Goal: Task Accomplishment & Management: Complete application form

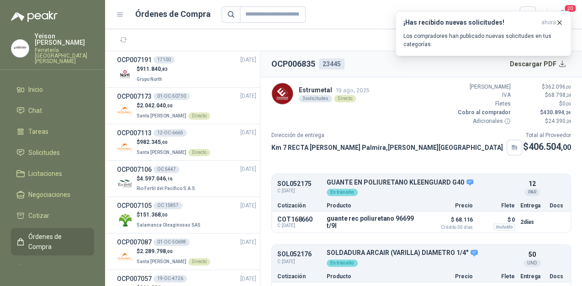
scroll to position [100, 0]
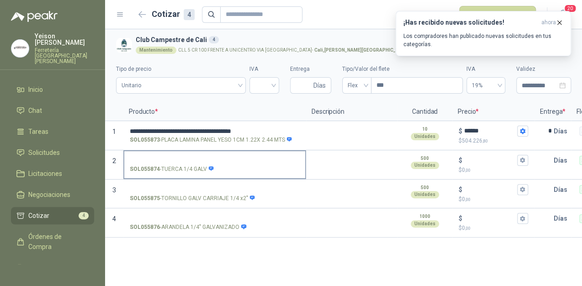
click at [179, 158] on input "SOL055874 - TUERCA 1/4 GALV" at bounding box center [215, 160] width 170 height 7
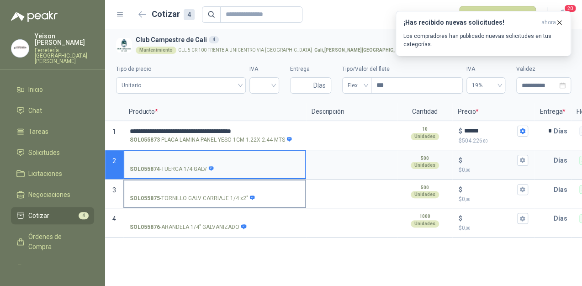
click at [166, 190] on input "SOL055875 - TORNILLO GALV CARRIAJE 1/4 x2"" at bounding box center [215, 189] width 170 height 7
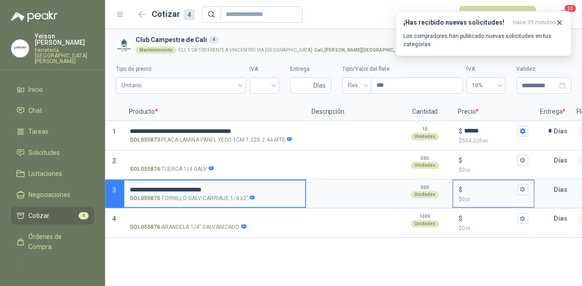
type input "**********"
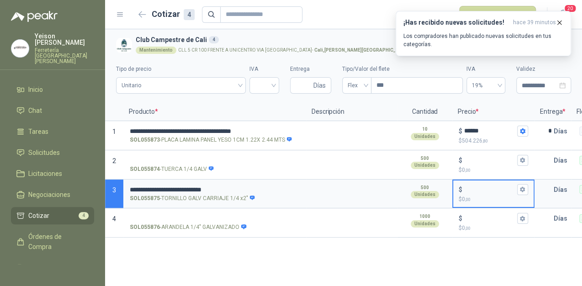
click at [482, 187] on input "$ $ 0 ,00" at bounding box center [489, 189] width 51 height 7
click at [480, 158] on input "$ $ 0 ,00" at bounding box center [489, 160] width 51 height 7
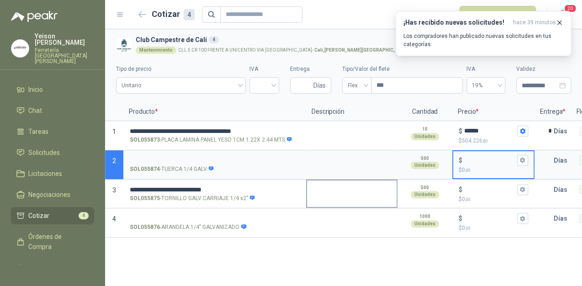
click at [363, 187] on textarea at bounding box center [352, 190] width 90 height 21
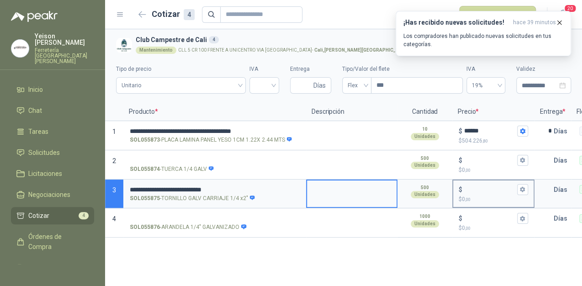
click at [468, 186] on input "$ $ 0 ,00" at bounding box center [489, 189] width 51 height 7
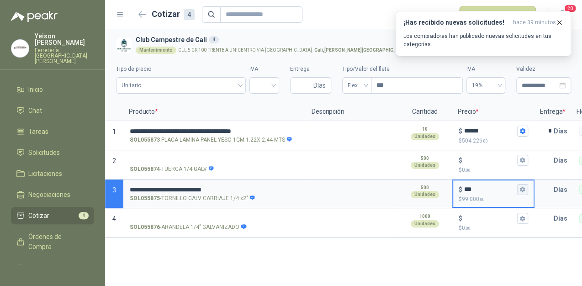
type input "***"
click at [525, 192] on icon "button" at bounding box center [522, 189] width 6 height 6
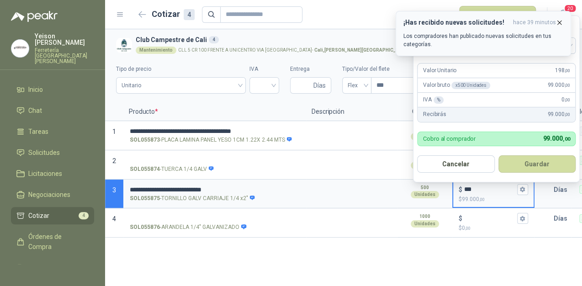
click at [559, 22] on icon "button" at bounding box center [560, 23] width 4 height 4
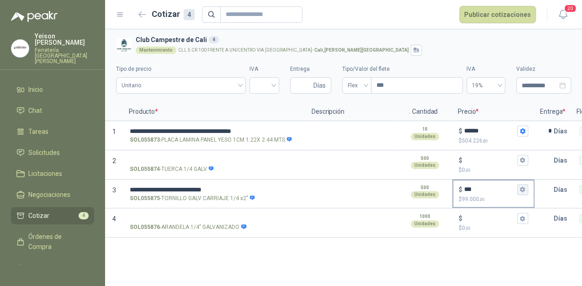
click at [524, 187] on icon "button" at bounding box center [522, 189] width 6 height 6
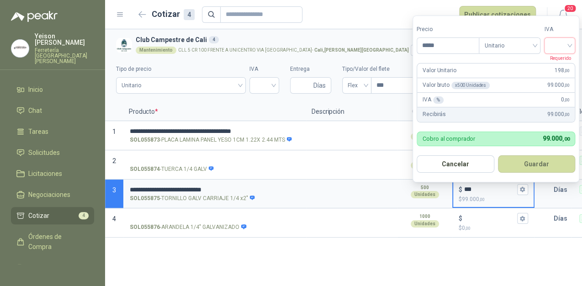
click at [568, 42] on input "search" at bounding box center [559, 45] width 20 height 14
click at [567, 61] on div "19%" at bounding box center [561, 64] width 17 height 10
click at [532, 164] on button "Guardar" at bounding box center [538, 163] width 79 height 17
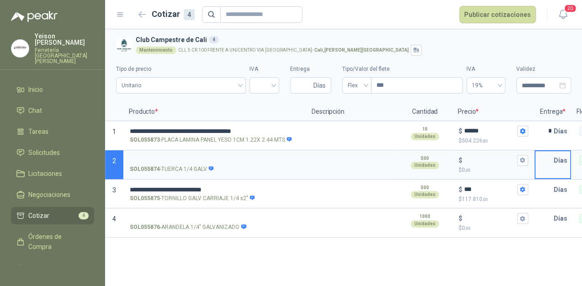
click at [548, 153] on input "text" at bounding box center [544, 160] width 18 height 18
type input "*"
click at [554, 185] on p "Días" at bounding box center [562, 189] width 17 height 18
click at [554, 186] on p "Días" at bounding box center [562, 189] width 17 height 18
click at [553, 188] on input "text" at bounding box center [544, 189] width 18 height 18
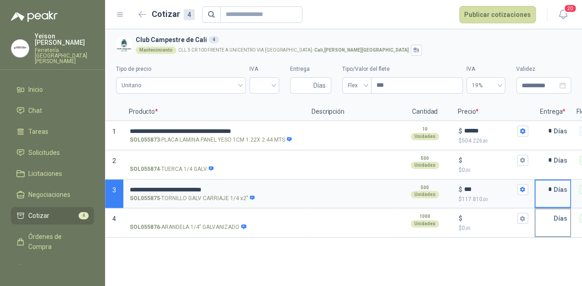
type input "*"
click at [552, 220] on input "text" at bounding box center [544, 218] width 18 height 18
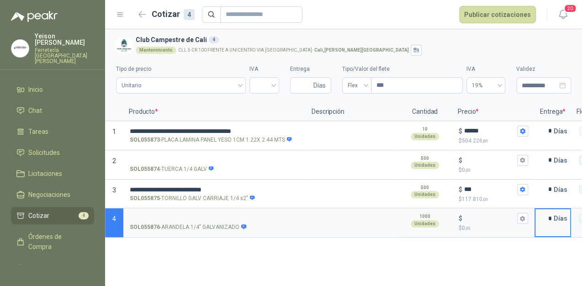
type input "*"
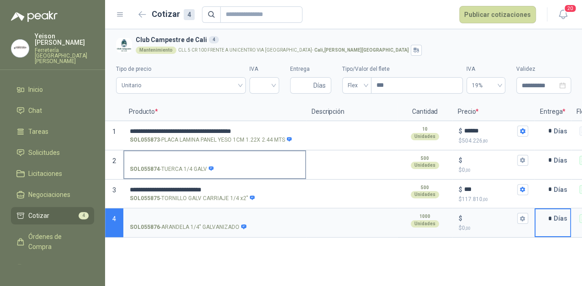
click at [176, 161] on input "SOL055874 - TUERCA 1/4 GALV" at bounding box center [215, 160] width 170 height 7
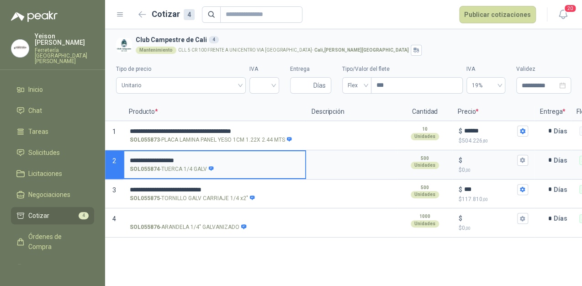
click at [179, 159] on input "**********" at bounding box center [215, 160] width 170 height 7
type input "**********"
click at [466, 157] on input "$ $ 0 ,00" at bounding box center [489, 160] width 51 height 7
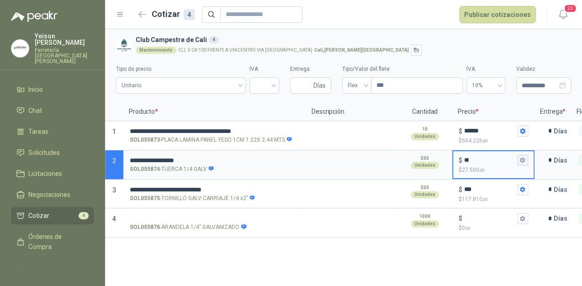
type input "**"
click at [523, 158] on icon "button" at bounding box center [522, 160] width 6 height 6
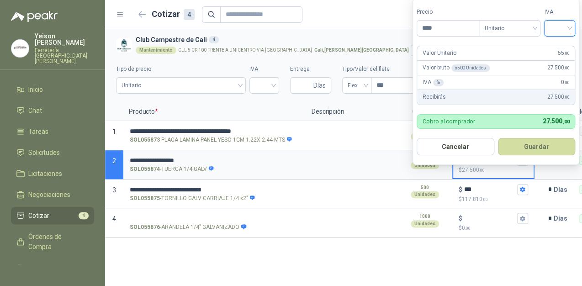
click at [569, 27] on input "search" at bounding box center [559, 28] width 20 height 14
click at [561, 44] on div "19%" at bounding box center [562, 47] width 17 height 10
click at [535, 144] on button "Guardar" at bounding box center [538, 146] width 79 height 17
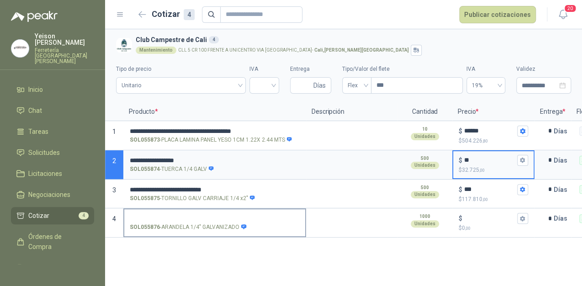
click at [181, 219] on input "SOL055876 - ARANDELA 1/4" GALVANIZADO" at bounding box center [215, 218] width 170 height 7
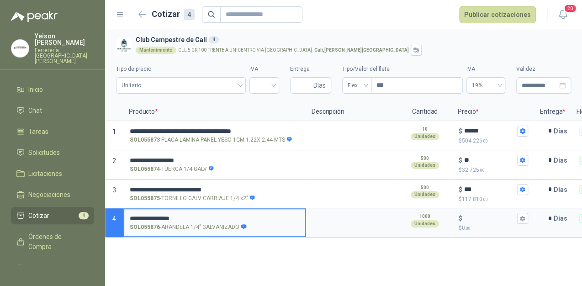
type input "**********"
click at [478, 216] on input "$ $ 0 ,00" at bounding box center [489, 218] width 51 height 7
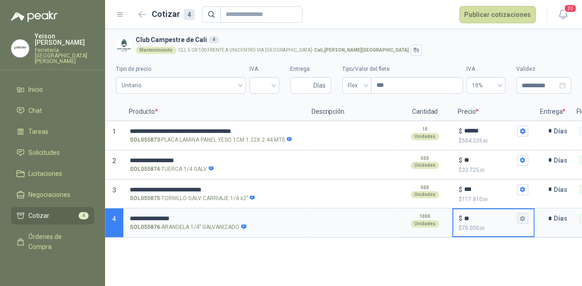
click at [519, 214] on button "$ ** $ 70.000 ,00" at bounding box center [522, 218] width 11 height 11
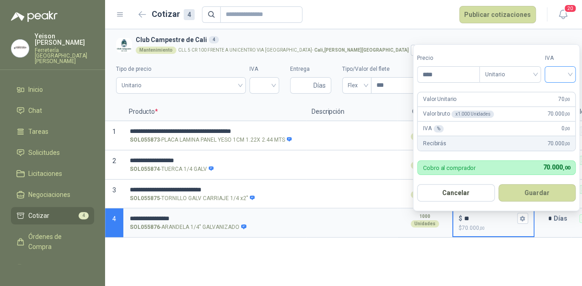
click at [569, 72] on input "search" at bounding box center [560, 74] width 20 height 14
click at [554, 94] on div "19%" at bounding box center [561, 94] width 17 height 10
click at [535, 191] on button "Guardar" at bounding box center [538, 192] width 79 height 17
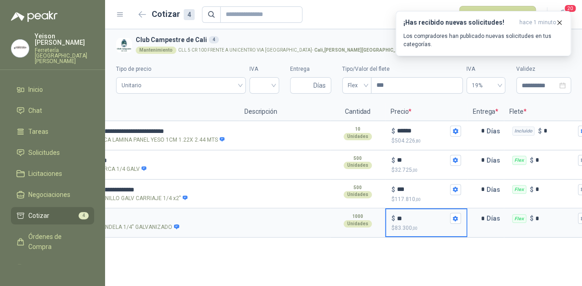
scroll to position [0, 79]
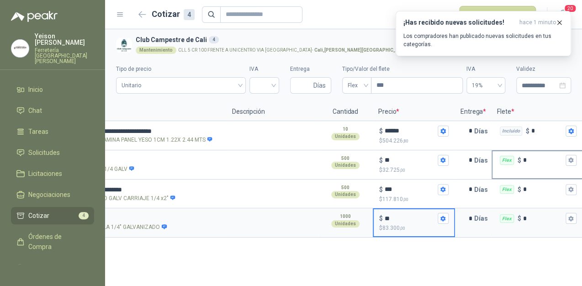
click at [563, 159] on input "*" at bounding box center [543, 160] width 41 height 7
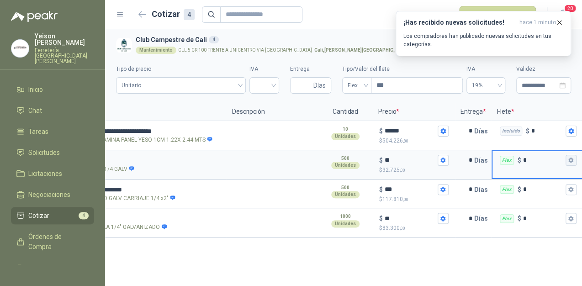
click at [568, 159] on icon "button" at bounding box center [571, 160] width 6 height 6
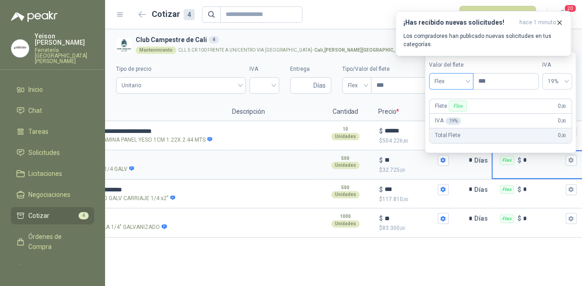
click at [463, 84] on span "Flex" at bounding box center [450, 81] width 33 height 14
click at [452, 111] on div "Incluido" at bounding box center [453, 115] width 32 height 10
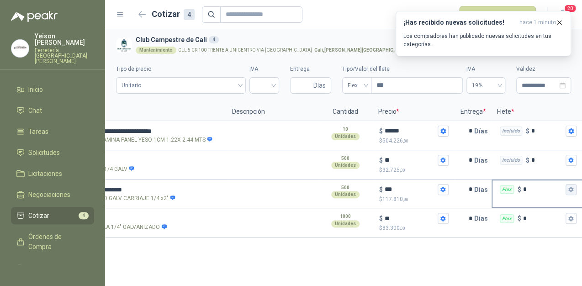
click at [568, 187] on icon "button" at bounding box center [571, 189] width 6 height 6
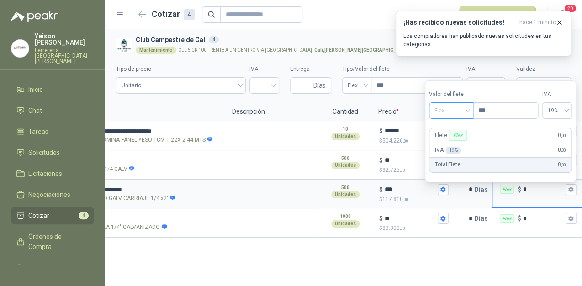
click at [464, 109] on span "Flex" at bounding box center [450, 111] width 33 height 14
click at [452, 143] on div "Incluido" at bounding box center [453, 144] width 32 height 10
click at [568, 221] on icon "button" at bounding box center [571, 219] width 6 height 6
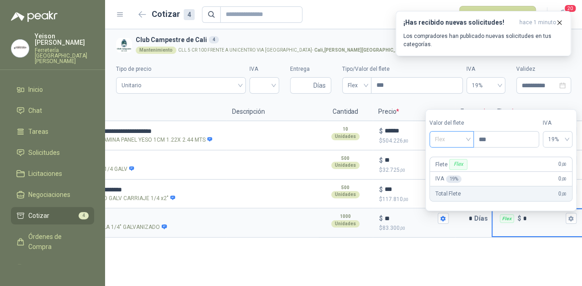
click at [467, 139] on span "Flex" at bounding box center [451, 139] width 33 height 14
click at [454, 171] on div "Incluido" at bounding box center [453, 173] width 32 height 10
click at [390, 218] on input "**" at bounding box center [410, 218] width 51 height 7
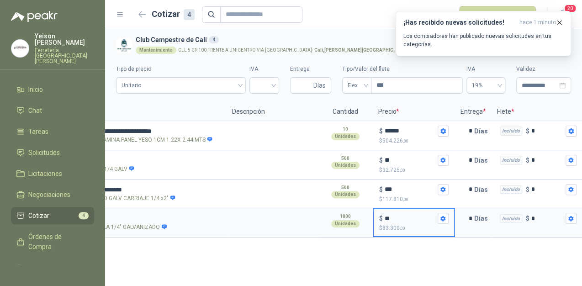
click at [390, 218] on input "**" at bounding box center [410, 218] width 51 height 7
type input "**"
click at [444, 218] on icon "button" at bounding box center [442, 218] width 5 height 5
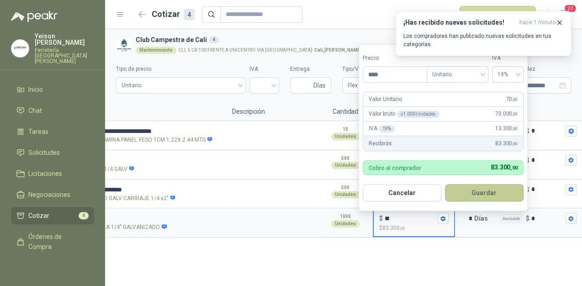
click at [475, 190] on button "Guardar" at bounding box center [484, 192] width 79 height 17
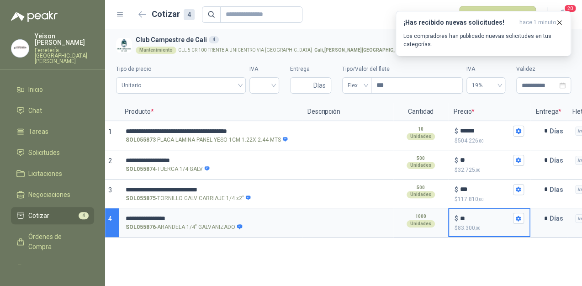
scroll to position [0, 0]
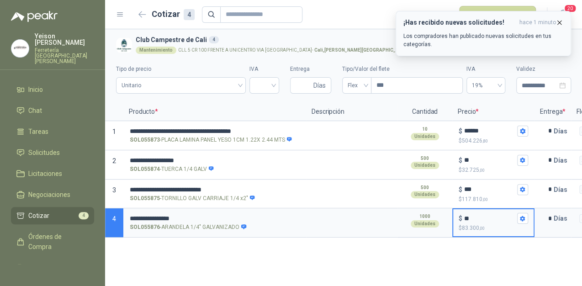
click at [555, 21] on icon "button" at bounding box center [559, 23] width 8 height 8
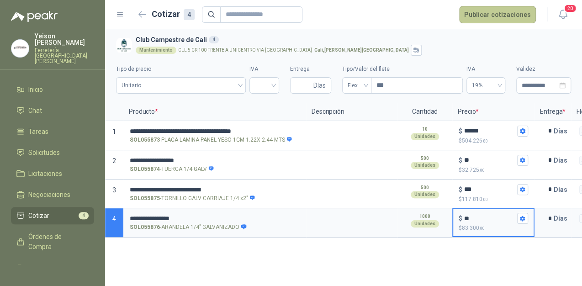
click at [497, 20] on button "Publicar cotizaciones" at bounding box center [497, 14] width 77 height 17
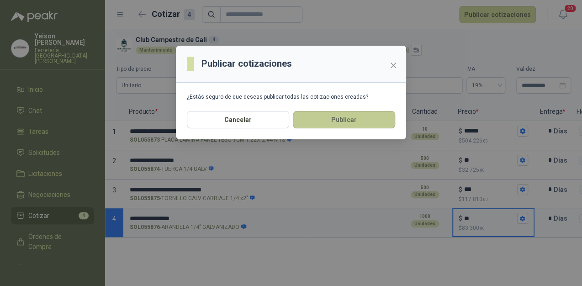
click at [358, 119] on button "Publicar" at bounding box center [344, 119] width 102 height 17
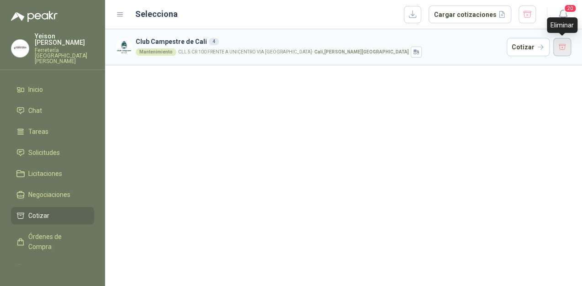
click at [557, 45] on button "button" at bounding box center [562, 47] width 18 height 18
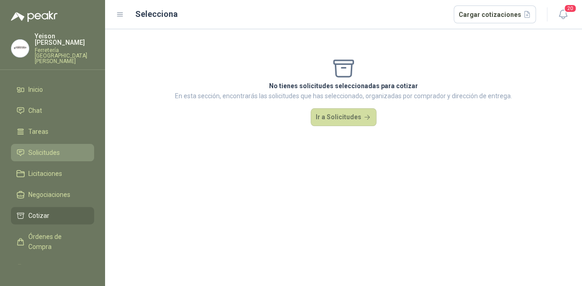
click at [47, 148] on span "Solicitudes" at bounding box center [44, 153] width 32 height 10
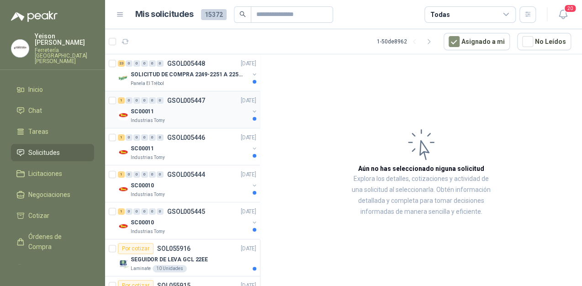
click at [191, 119] on div "Industrias Tomy" at bounding box center [190, 120] width 118 height 7
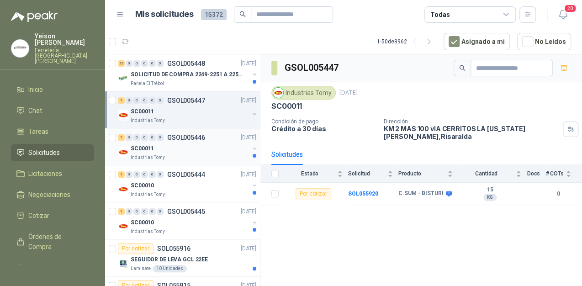
click at [192, 144] on div "SC00011" at bounding box center [190, 148] width 118 height 11
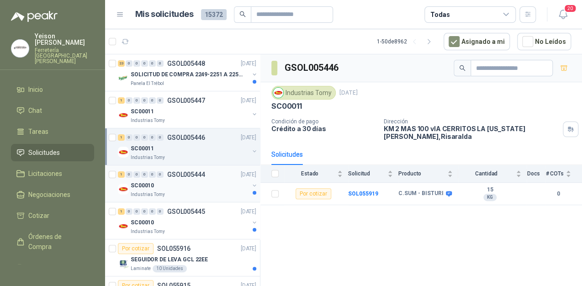
click at [190, 183] on div "SC00010" at bounding box center [190, 185] width 118 height 11
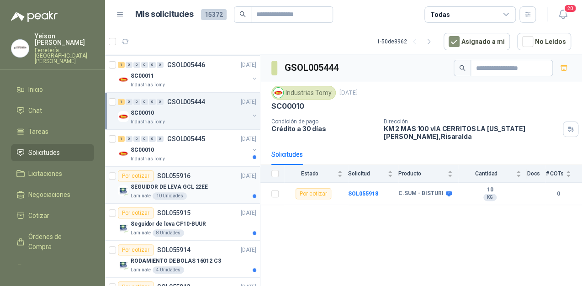
scroll to position [73, 0]
click at [197, 148] on div "SC00010" at bounding box center [190, 149] width 118 height 11
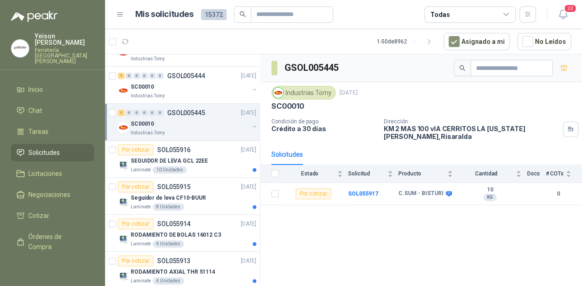
scroll to position [110, 0]
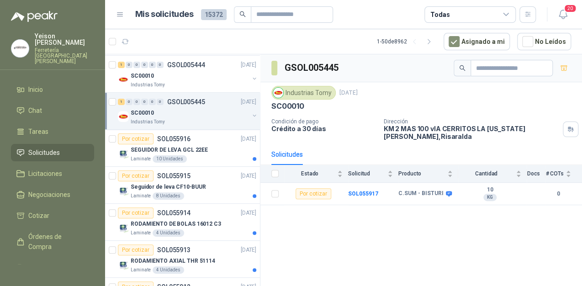
click at [197, 149] on p "SEGUIDOR DE LEVA GCL 22EE" at bounding box center [169, 150] width 77 height 9
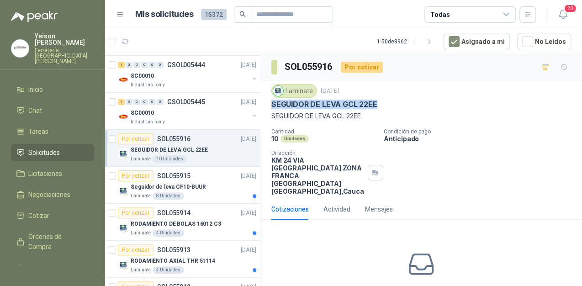
drag, startPoint x: 374, startPoint y: 105, endPoint x: 270, endPoint y: 100, distance: 104.2
click at [270, 100] on div "Laminate [DATE] SEGUIDOR [PERSON_NAME] GCL 22EE SEGUIDOR [PERSON_NAME] GCL 22EE…" at bounding box center [421, 139] width 322 height 118
copy p "SEGUIDOR DE LEVA GCL 22EE"
click at [210, 190] on div "Seguidor de leva CF10-BUUR" at bounding box center [194, 186] width 126 height 11
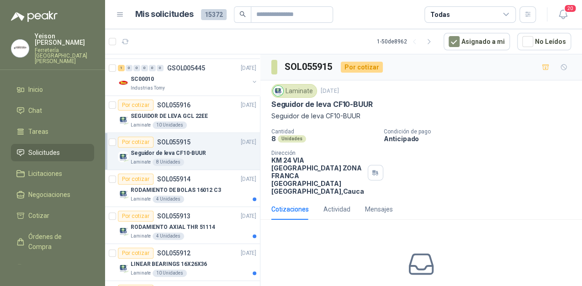
scroll to position [146, 0]
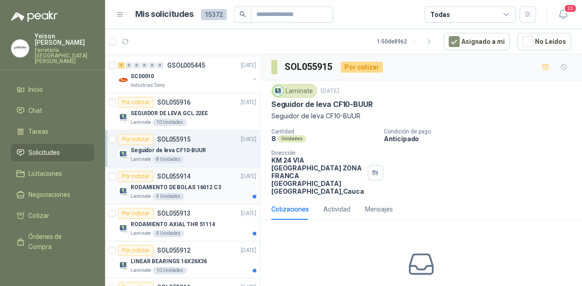
click at [188, 194] on div "Laminate 4 Unidades" at bounding box center [194, 196] width 126 height 7
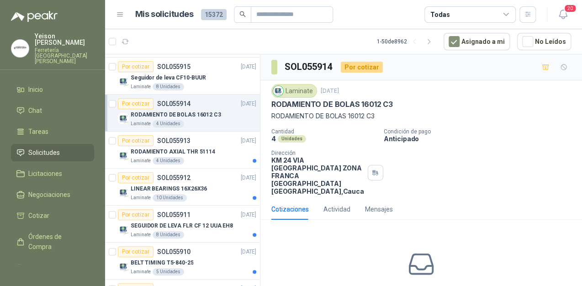
scroll to position [219, 0]
click at [194, 148] on p "RODAMIENTO AXIAL THR 51114" at bounding box center [173, 151] width 84 height 9
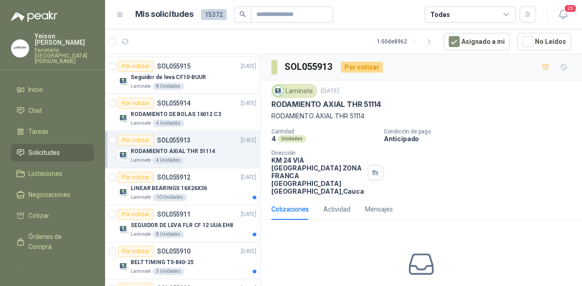
scroll to position [256, 0]
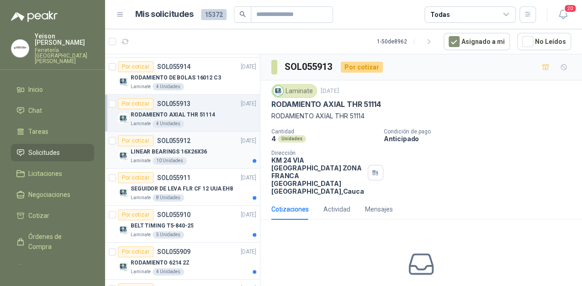
click at [191, 148] on p "LINEAR BEARINGS 16X26X36" at bounding box center [169, 152] width 76 height 9
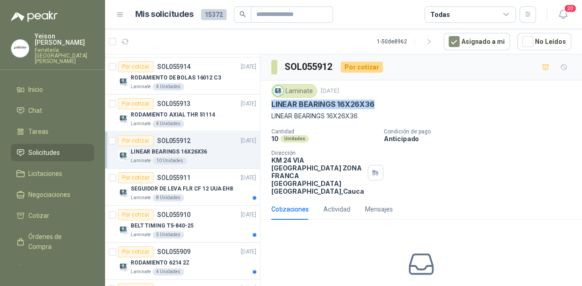
drag, startPoint x: 374, startPoint y: 104, endPoint x: 270, endPoint y: 101, distance: 104.1
click at [270, 101] on div "Laminate [DATE] LINEAR BEARINGS 16X26X36 LINEAR BEARINGS 16X26X36 Cantidad 10 U…" at bounding box center [421, 139] width 322 height 118
copy p "LINEAR BEARINGS 16X26X36"
click at [192, 186] on p "SEGUIDOR DE LEVA FLR CF 12 UUA EH8" at bounding box center [182, 189] width 102 height 9
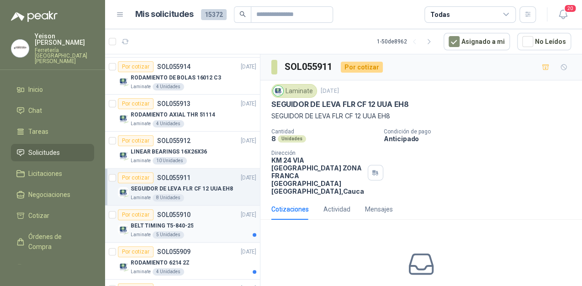
click at [196, 221] on div "BELT TIMING T5-840-25" at bounding box center [194, 225] width 126 height 11
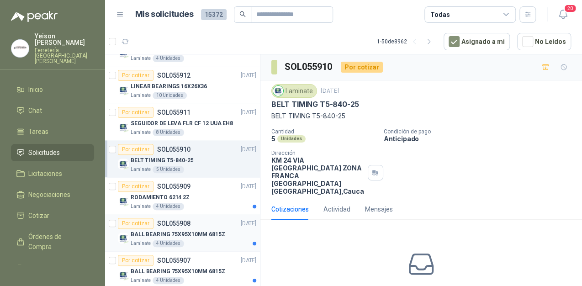
scroll to position [329, 0]
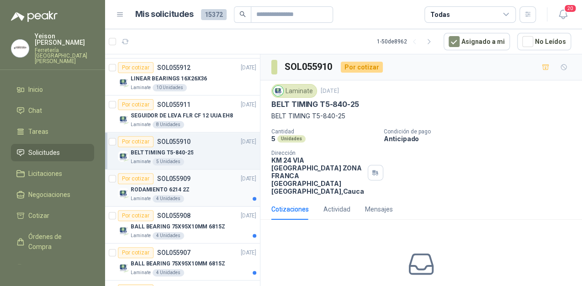
click at [211, 189] on div "RODAMIENTO 6214 2Z" at bounding box center [194, 189] width 126 height 11
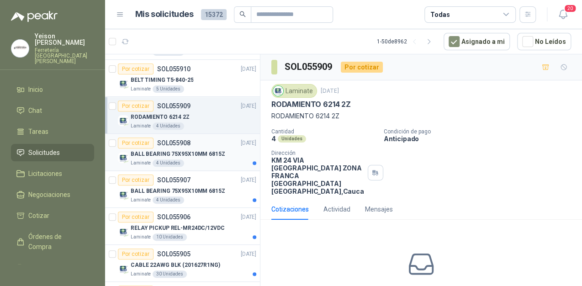
scroll to position [402, 0]
click at [211, 186] on p "BALL BEARING 75X95X10MM 6815Z" at bounding box center [178, 190] width 95 height 9
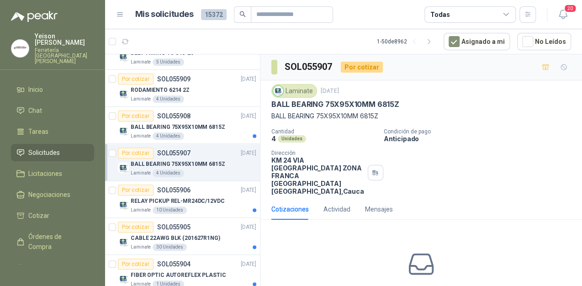
scroll to position [475, 0]
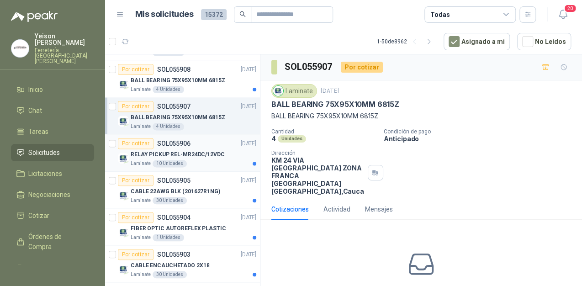
click at [203, 154] on p "RELAY PICKUP REL-MR24DC/12VDC" at bounding box center [178, 154] width 94 height 9
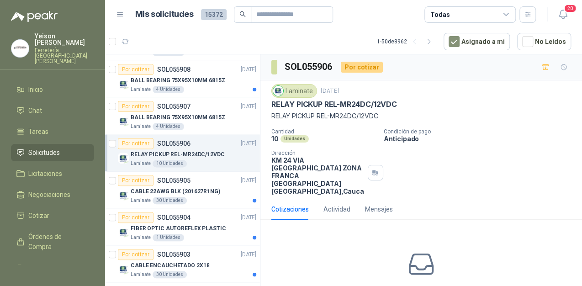
scroll to position [511, 0]
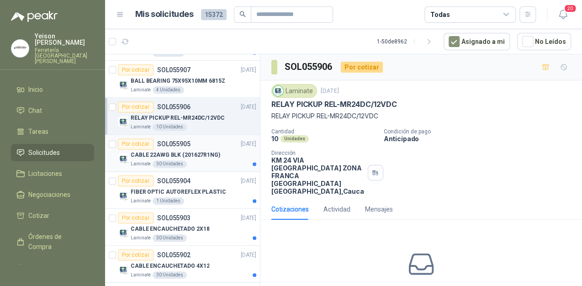
click at [190, 151] on p "CABLE 22AWG BLK (201627R1NG)" at bounding box center [176, 155] width 90 height 9
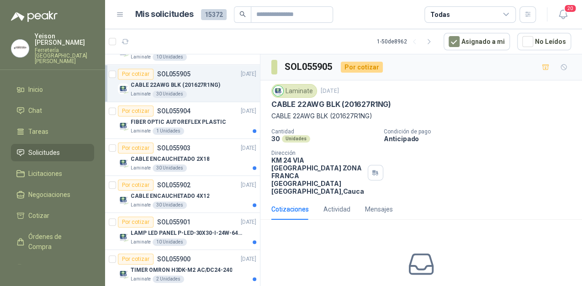
scroll to position [585, 0]
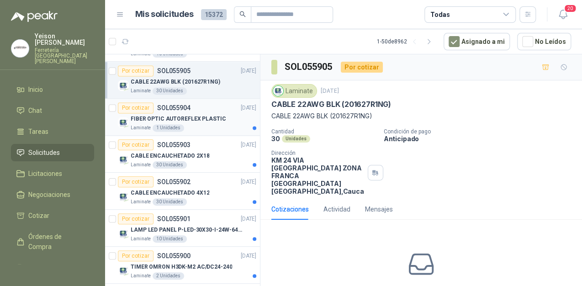
click at [186, 118] on p "FIBER OPTIC AUTOREFLEX PLASTIC" at bounding box center [178, 119] width 95 height 9
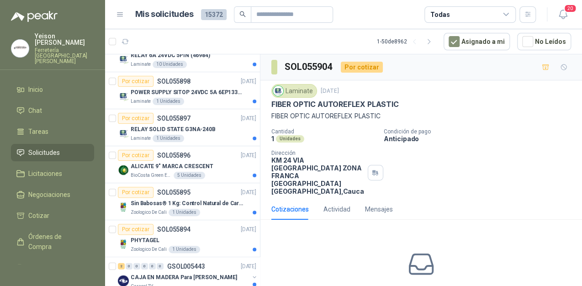
scroll to position [767, 0]
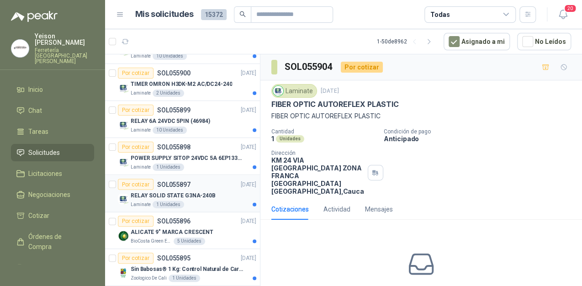
click at [181, 185] on div "Por cotizar SOL055897" at bounding box center [154, 184] width 73 height 11
click at [193, 154] on p "POWER SUPPLY SITOP 24VDC 5A 6EP13333BA10" at bounding box center [188, 158] width 114 height 9
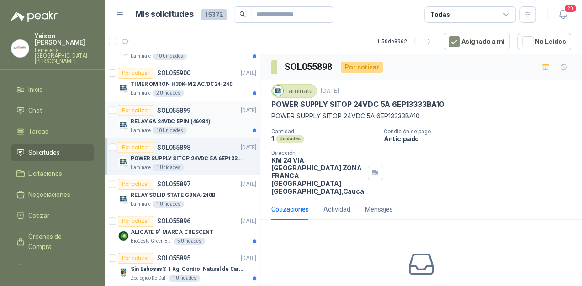
click at [195, 119] on p "RELAY 6A 24VDC 5PIN (46984)" at bounding box center [170, 121] width 79 height 9
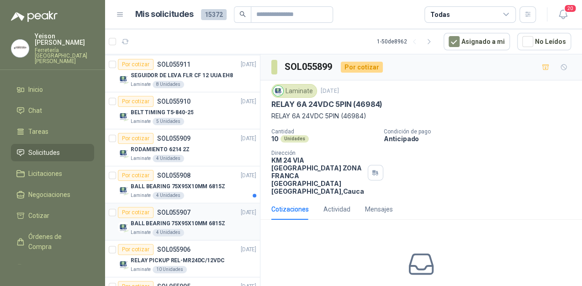
scroll to position [365, 0]
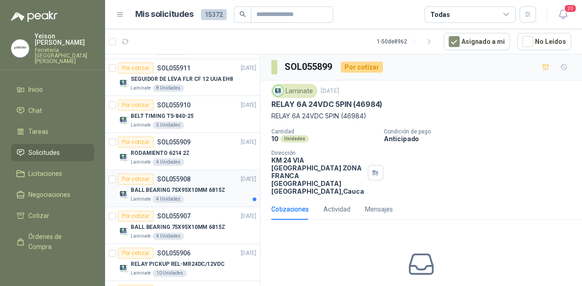
click at [198, 186] on p "BALL BEARING 75X95X10MM 6815Z" at bounding box center [178, 190] width 95 height 9
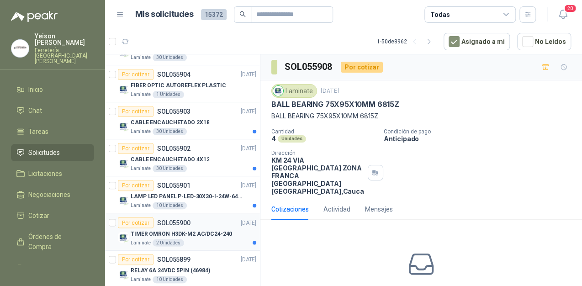
scroll to position [694, 0]
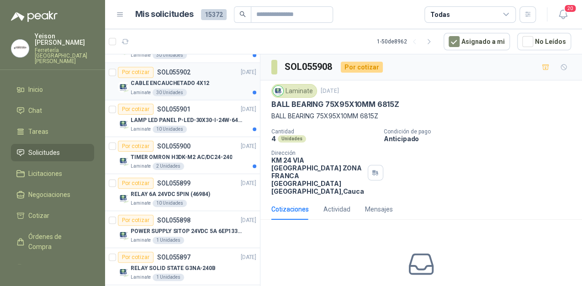
click at [216, 91] on div "Laminate 30 Unidades" at bounding box center [194, 92] width 126 height 7
click at [215, 116] on p "LAMP LED PANEL P-LED-30X30-I-24W-6400K" at bounding box center [188, 120] width 114 height 9
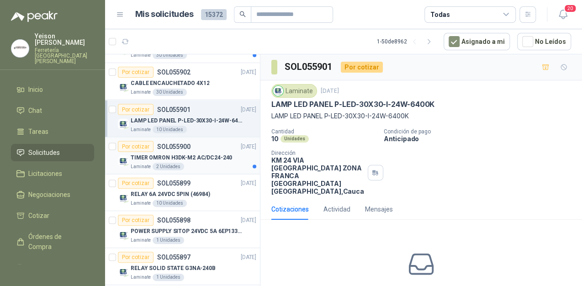
click at [211, 155] on p "TIMER OMRON H3DK-M2 AC/DC24-240" at bounding box center [181, 157] width 101 height 9
